Goal: Information Seeking & Learning: Learn about a topic

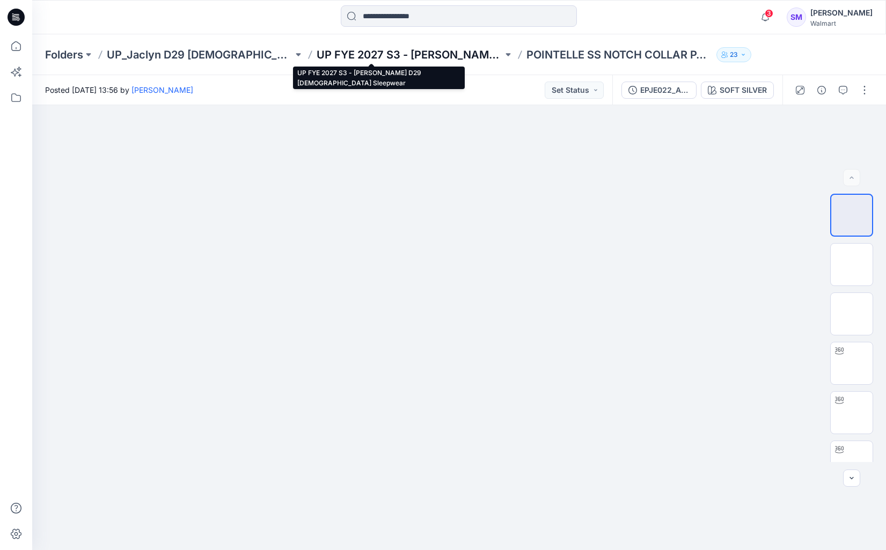
click at [364, 62] on p "UP FYE 2027 S3 - [PERSON_NAME] D29 [DEMOGRAPHIC_DATA] Sleepwear" at bounding box center [410, 54] width 186 height 15
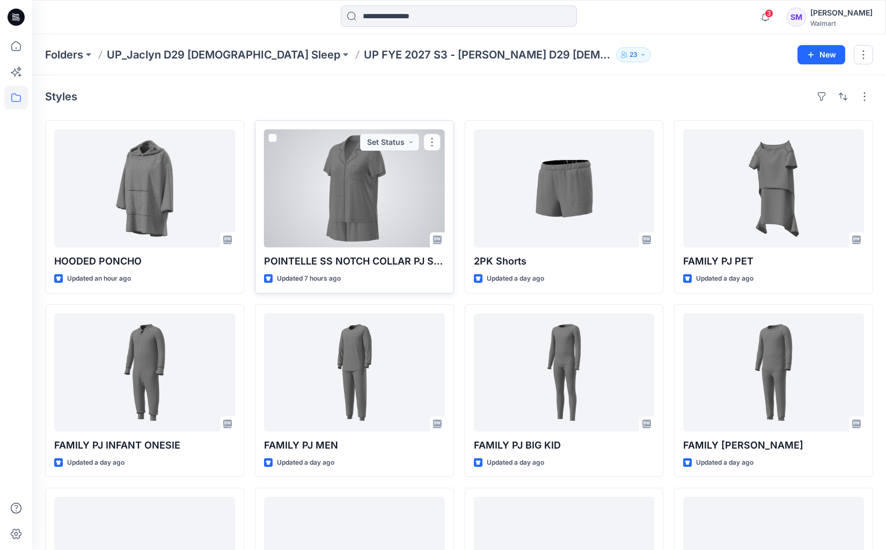
click at [362, 184] on div at bounding box center [354, 188] width 181 height 118
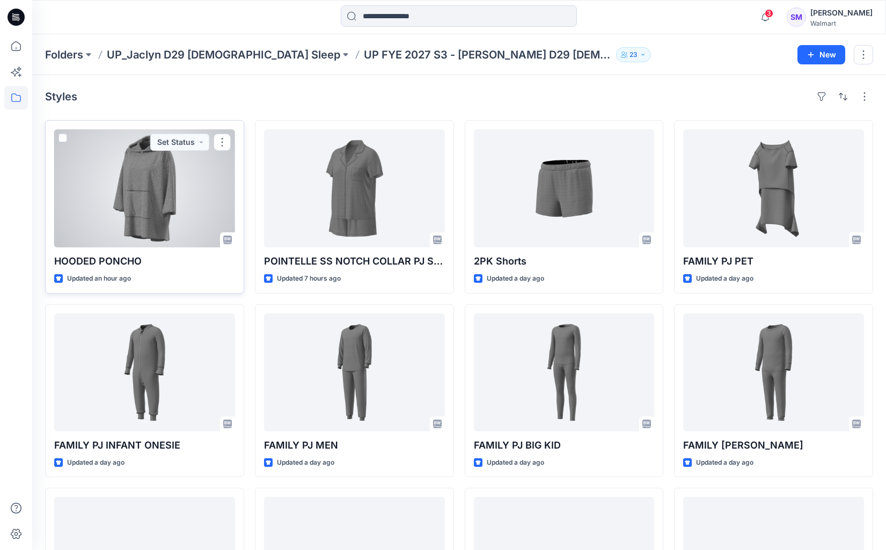
click at [171, 179] on div at bounding box center [144, 188] width 181 height 118
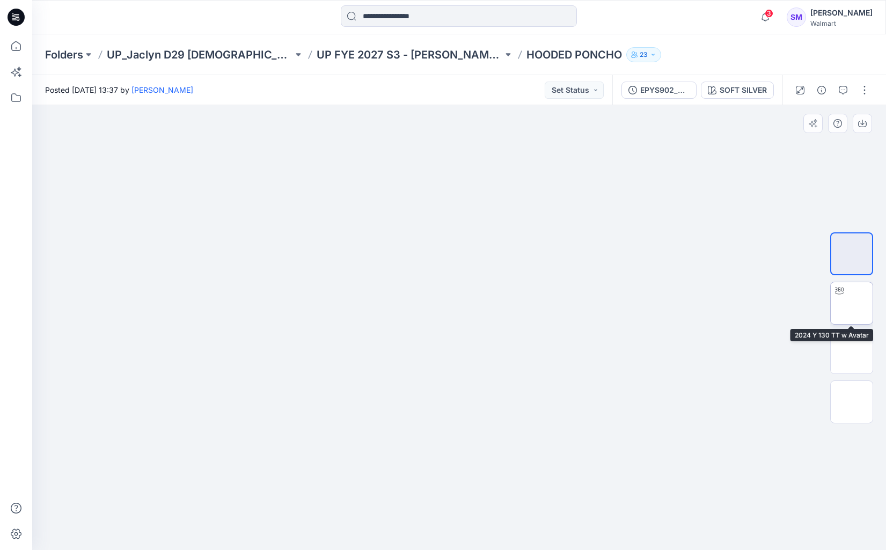
click at [852, 303] on img at bounding box center [852, 303] width 0 height 0
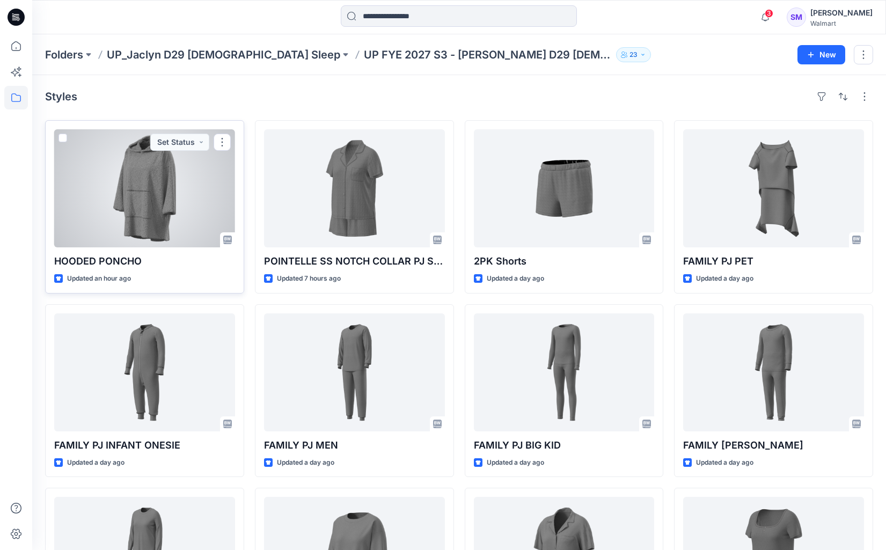
click at [130, 187] on div at bounding box center [144, 188] width 181 height 118
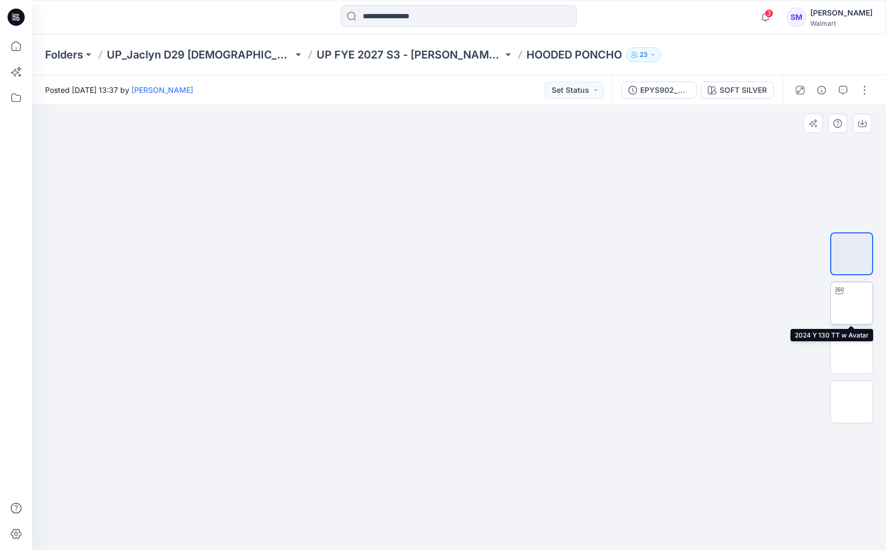
click at [852, 303] on img at bounding box center [852, 303] width 0 height 0
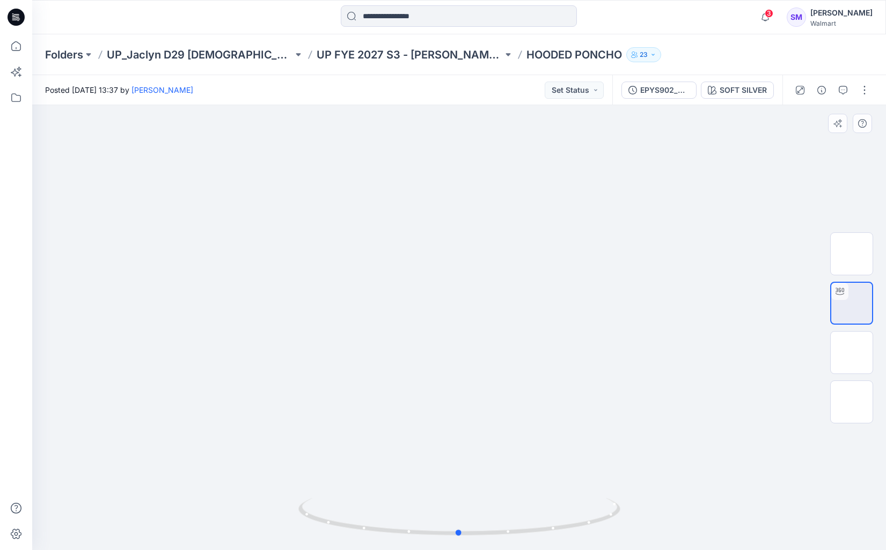
drag, startPoint x: 507, startPoint y: 414, endPoint x: 647, endPoint y: 403, distance: 140.0
click at [508, 401] on div at bounding box center [459, 327] width 854 height 445
click at [852, 353] on img at bounding box center [852, 353] width 0 height 0
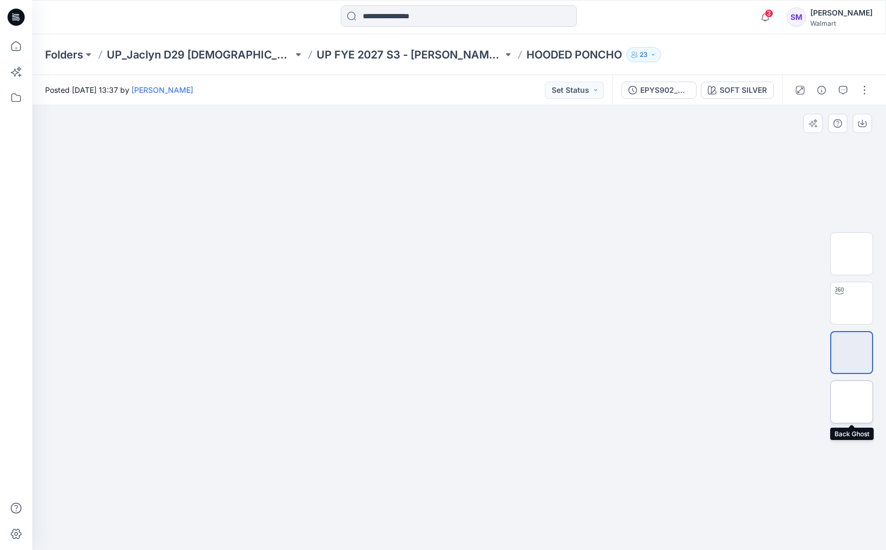
click at [852, 402] on img at bounding box center [852, 402] width 0 height 0
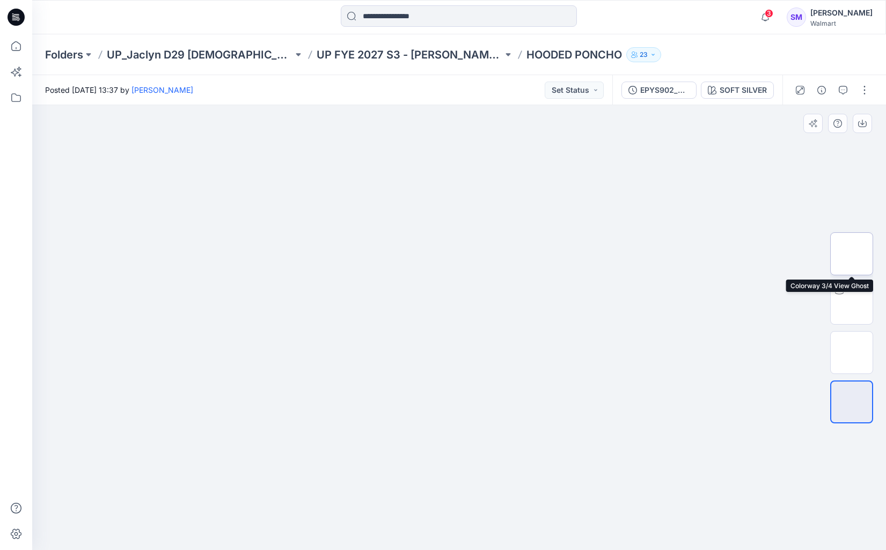
click at [852, 254] on img at bounding box center [852, 254] width 0 height 0
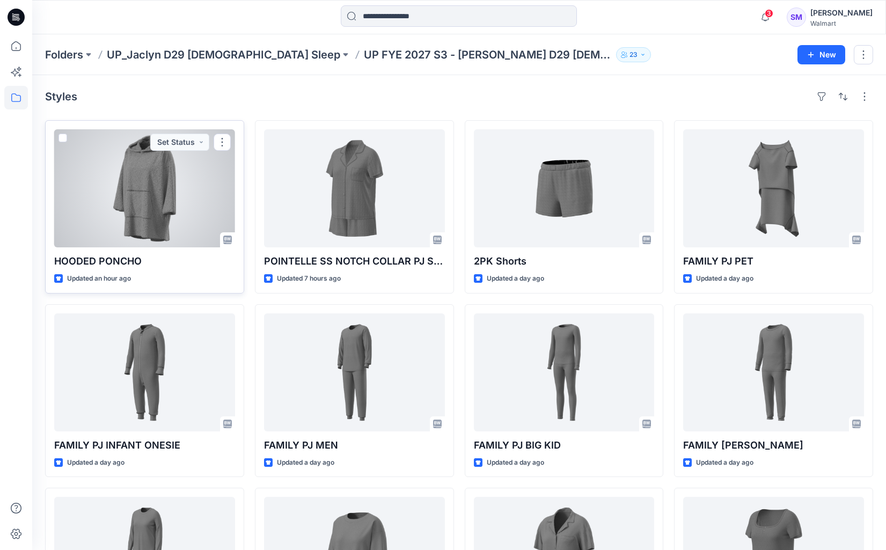
click at [143, 204] on div at bounding box center [144, 188] width 181 height 118
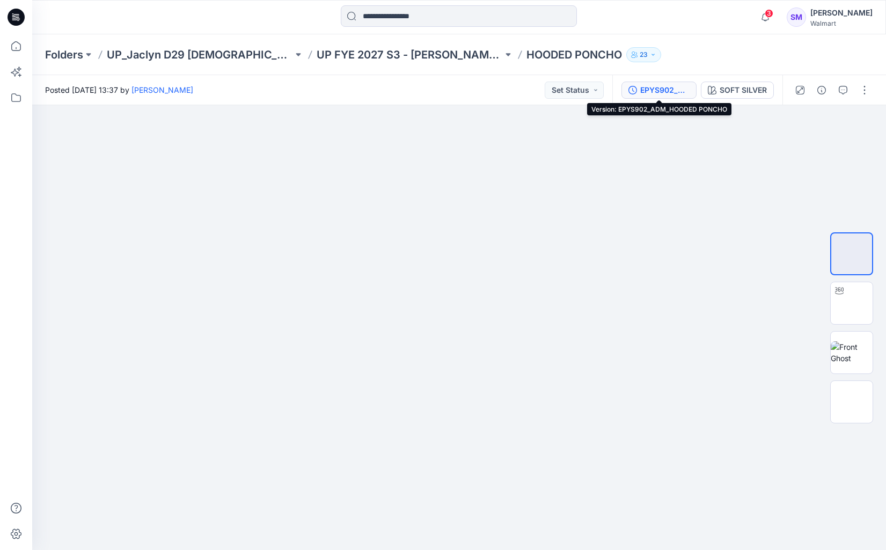
click at [656, 90] on div "EPYS902_ADM_HOODED PONCHO" at bounding box center [664, 90] width 49 height 12
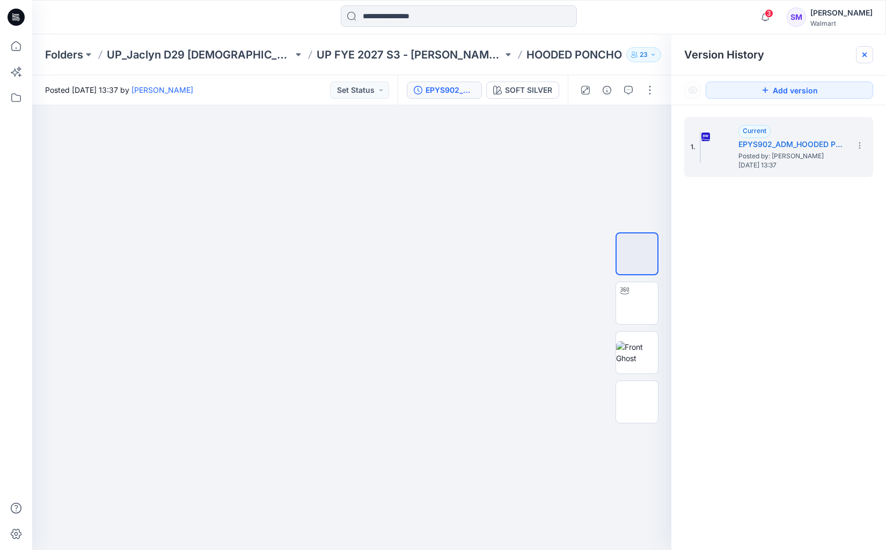
click at [867, 55] on icon at bounding box center [864, 54] width 9 height 9
